Goal: Check status: Check status

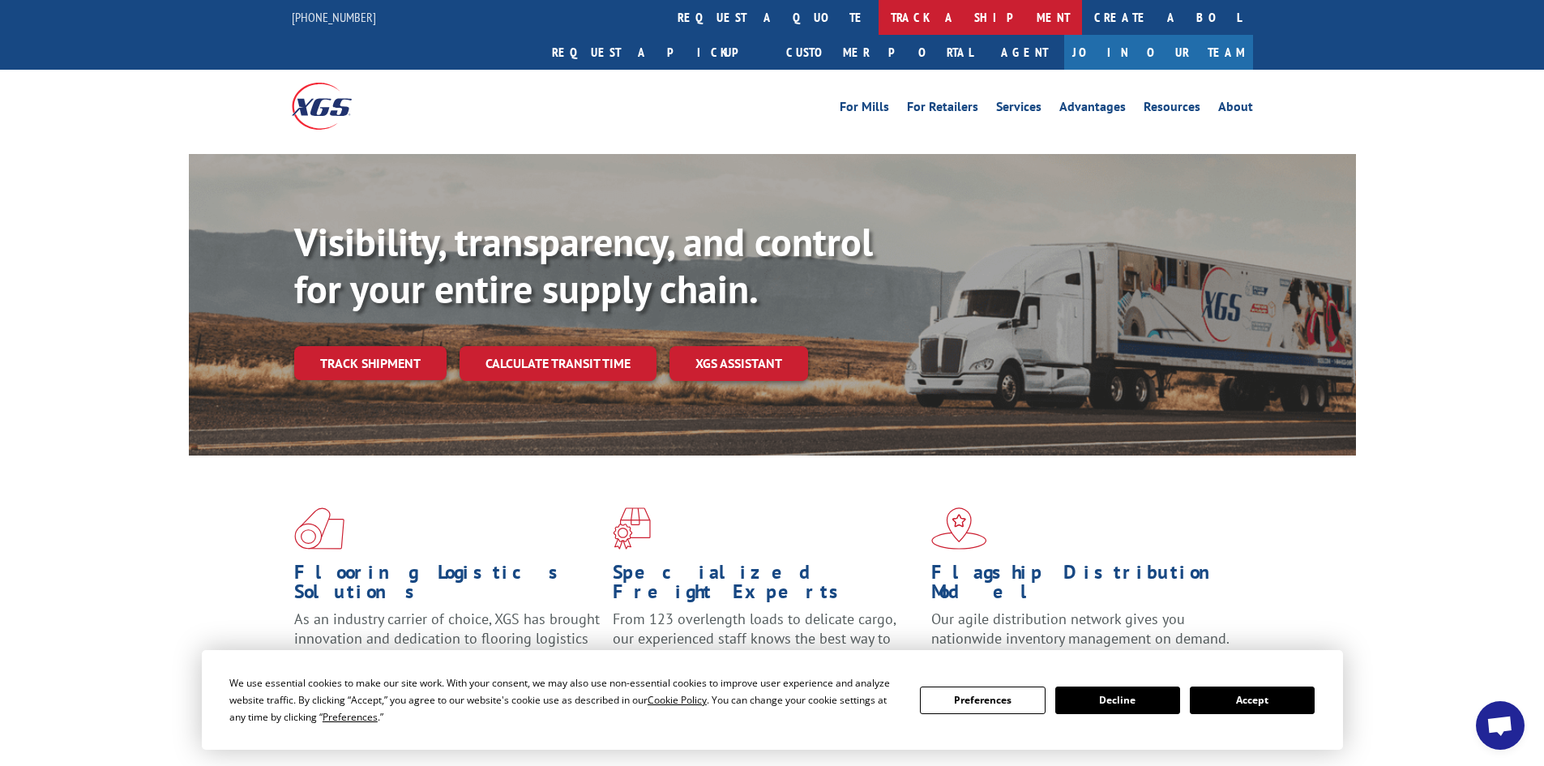
click at [878, 12] on link "track a shipment" at bounding box center [979, 17] width 203 height 35
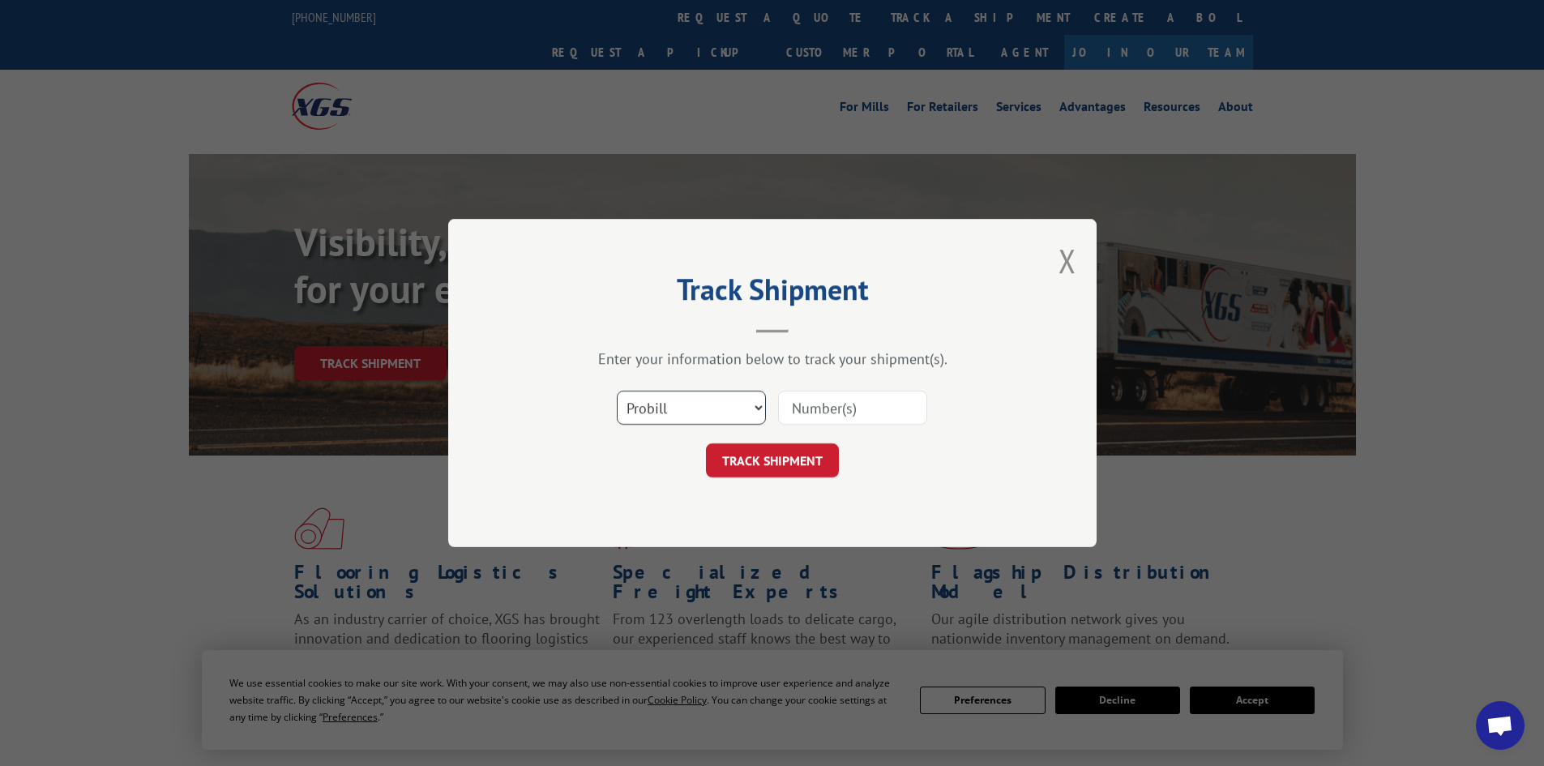
click at [707, 403] on select "Select category... Probill BOL PO" at bounding box center [691, 408] width 149 height 34
select select "bol"
click at [617, 391] on select "Select category... Probill BOL PO" at bounding box center [691, 408] width 149 height 34
click at [844, 395] on input at bounding box center [852, 408] width 149 height 34
type input "3370338"
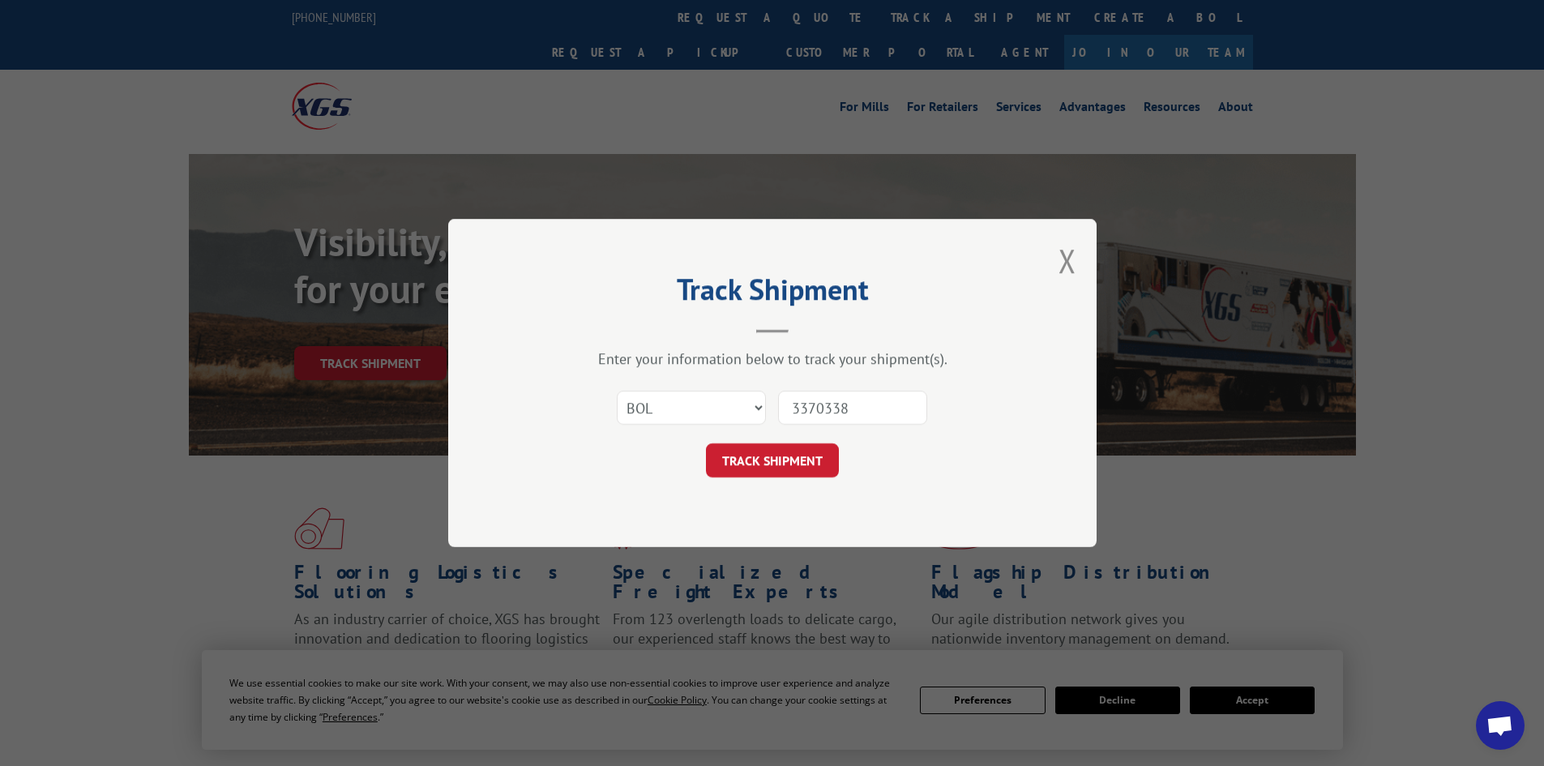
click button "TRACK SHIPMENT" at bounding box center [772, 460] width 133 height 34
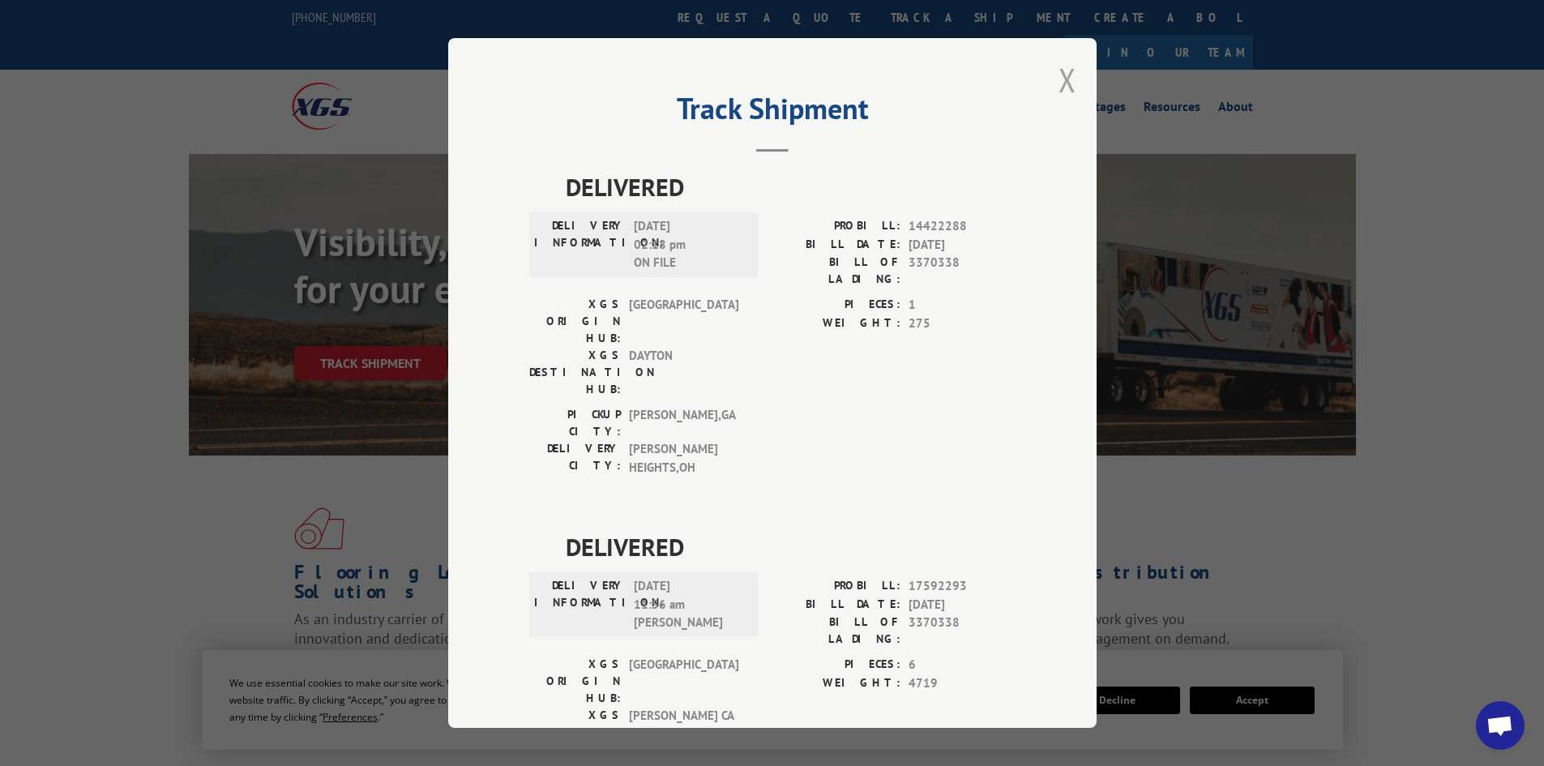
click at [1068, 92] on button "Close modal" at bounding box center [1067, 79] width 18 height 43
